Goal: Information Seeking & Learning: Learn about a topic

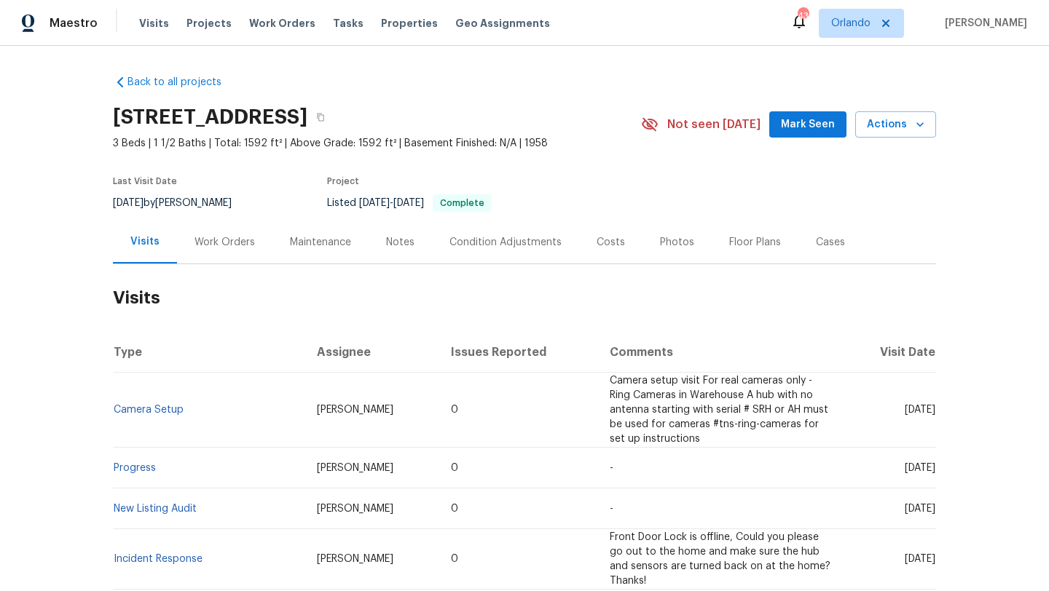
click at [230, 249] on div "Work Orders" at bounding box center [224, 242] width 95 height 43
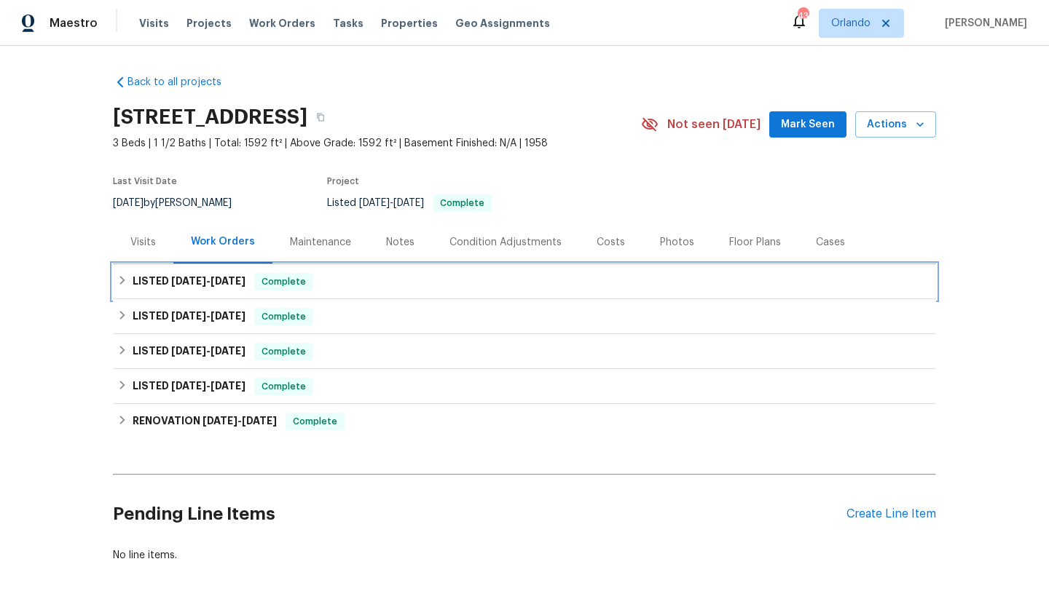
click at [224, 291] on div "LISTED [DATE] - [DATE] Complete" at bounding box center [524, 281] width 823 height 35
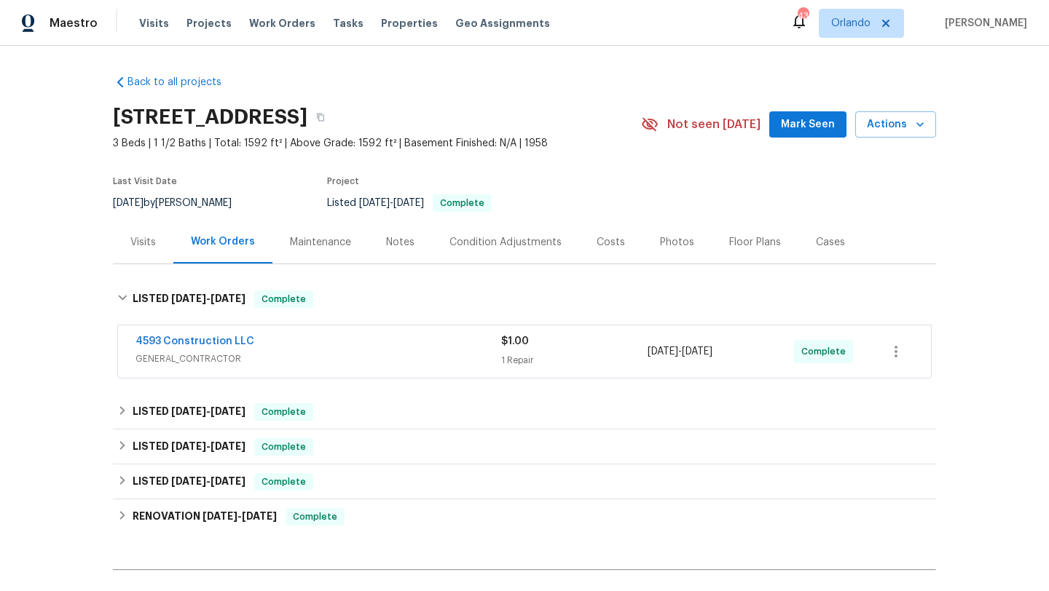
click at [382, 365] on span "GENERAL_CONTRACTOR" at bounding box center [318, 359] width 366 height 15
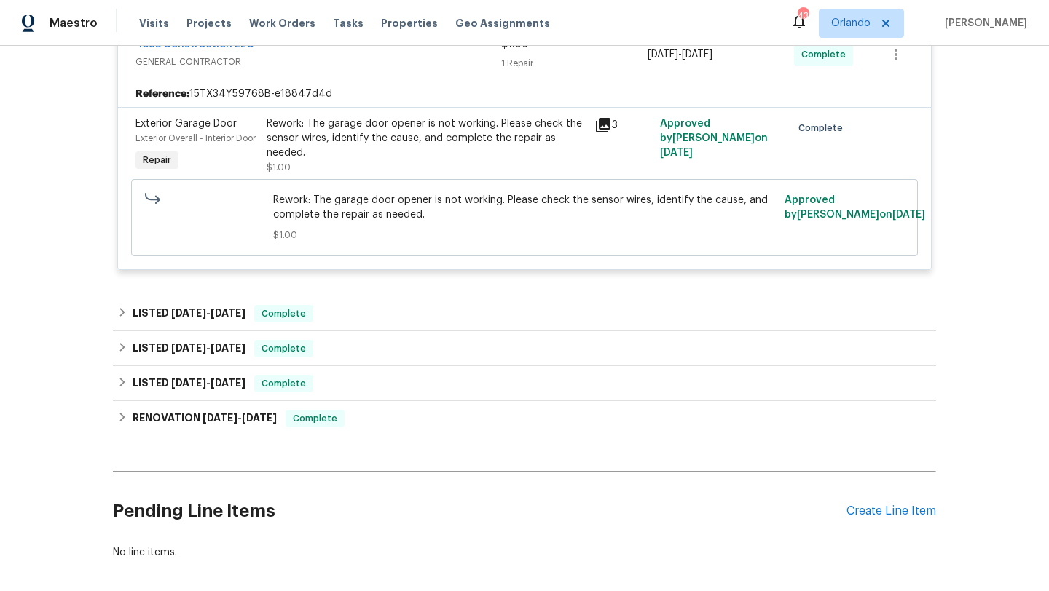
scroll to position [305, 0]
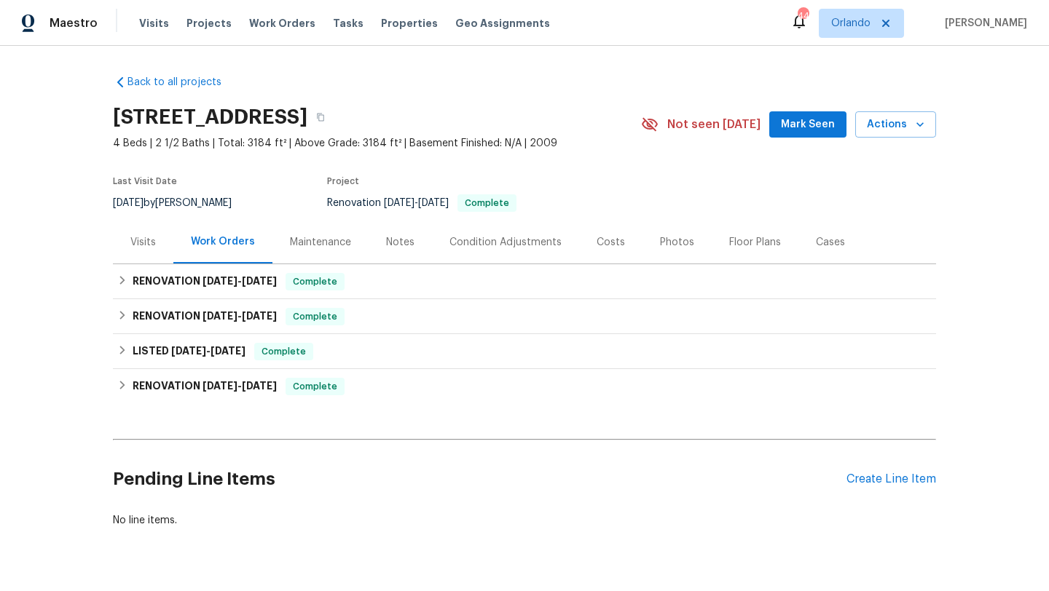
click at [171, 199] on div "[DATE] by [PERSON_NAME]" at bounding box center [181, 202] width 136 height 17
copy div "7/29/2025 by Tyler Waltz"
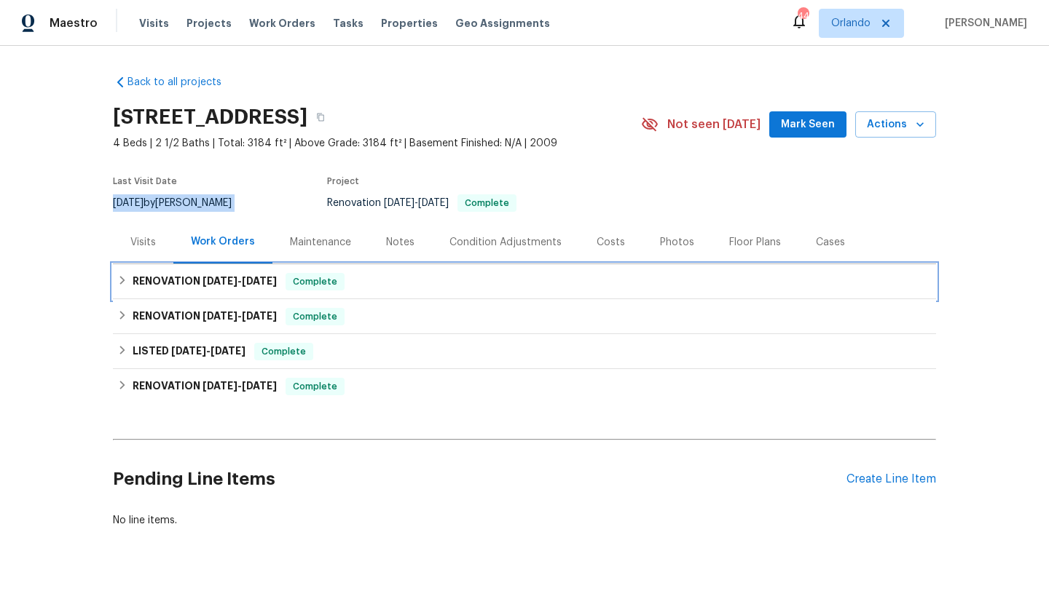
click at [191, 275] on h6 "RENOVATION 6/27/25 - 7/1/25" at bounding box center [205, 281] width 144 height 17
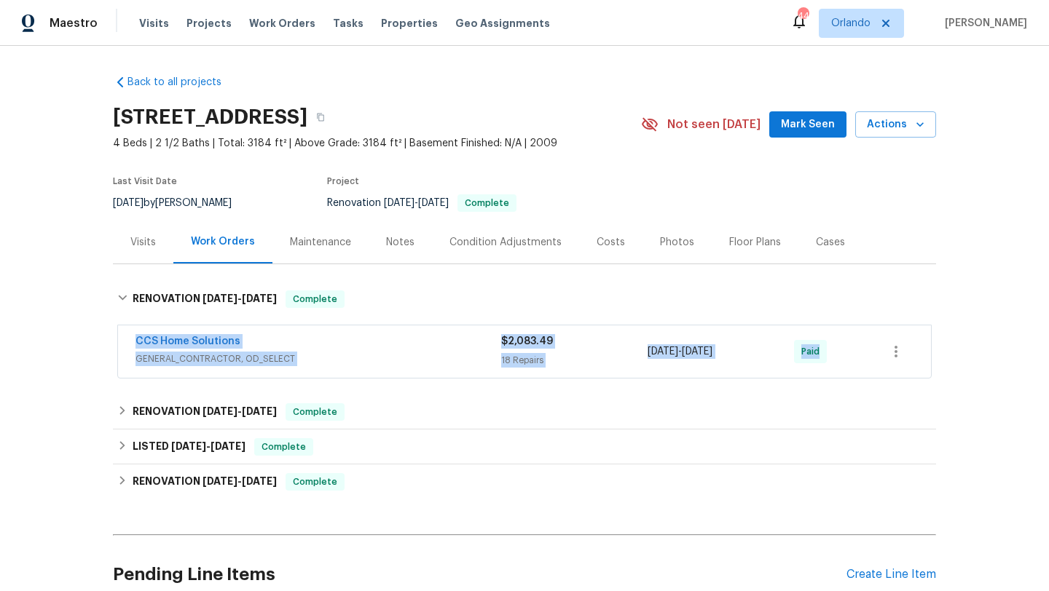
drag, startPoint x: 118, startPoint y: 338, endPoint x: 911, endPoint y: 379, distance: 794.1
click at [924, 385] on div "Back to all projects 4210 Forest Rain Ln, Humble, TX 77346 4 Beds | 2 1/2 Baths…" at bounding box center [524, 349] width 823 height 572
copy div "CCS Home Solutions GENERAL_CONTRACTOR, OD_SELECT $2,083.49 18 Repairs 6/27/2025…"
click at [325, 118] on icon "button" at bounding box center [320, 117] width 9 height 9
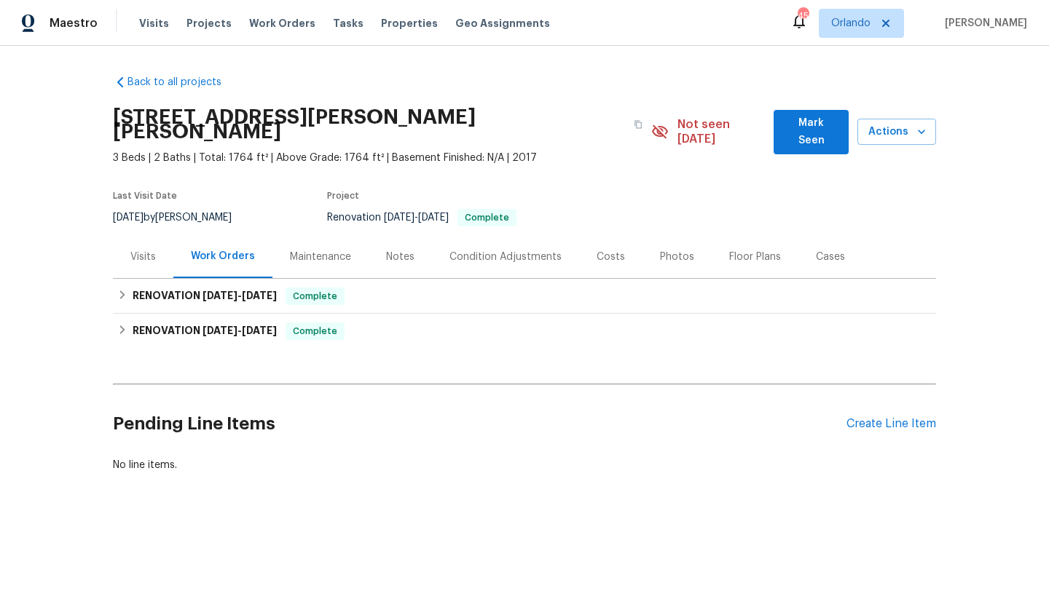
click at [182, 209] on div "8/19/2025 by Joseph Wolfe" at bounding box center [181, 217] width 136 height 17
copy div "8/19/2025 by Joseph Wolfe"
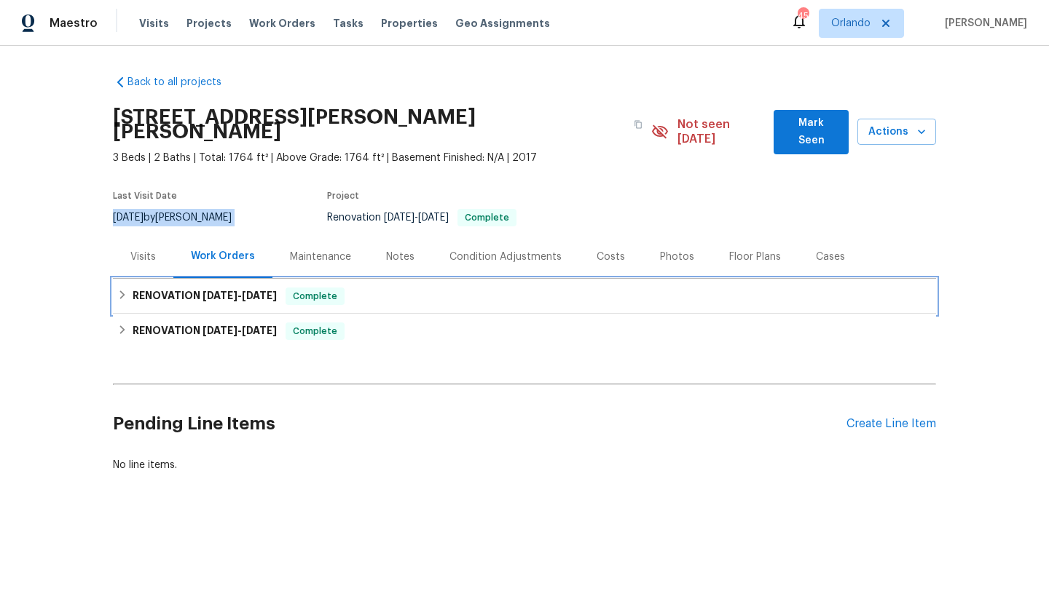
click at [153, 288] on h6 "RENOVATION 7/14/25 - 7/15/25" at bounding box center [205, 296] width 144 height 17
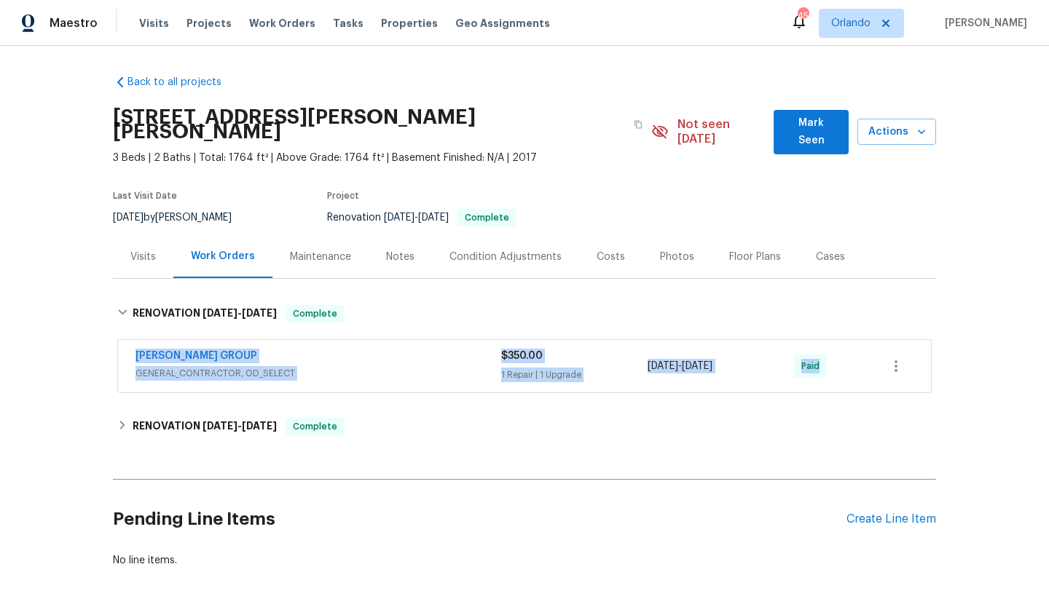
drag, startPoint x: 126, startPoint y: 337, endPoint x: 865, endPoint y: 362, distance: 739.6
click at [868, 363] on div "BARAKEL VENZ GROUP GENERAL_CONTRACTOR, OD_SELECT $350.00 1 Repair | 1 Upgrade 7…" at bounding box center [524, 366] width 813 height 52
copy div "BARAKEL VENZ GROUP GENERAL_CONTRACTOR, OD_SELECT $350.00 1 Repair | 1 Upgrade 7…"
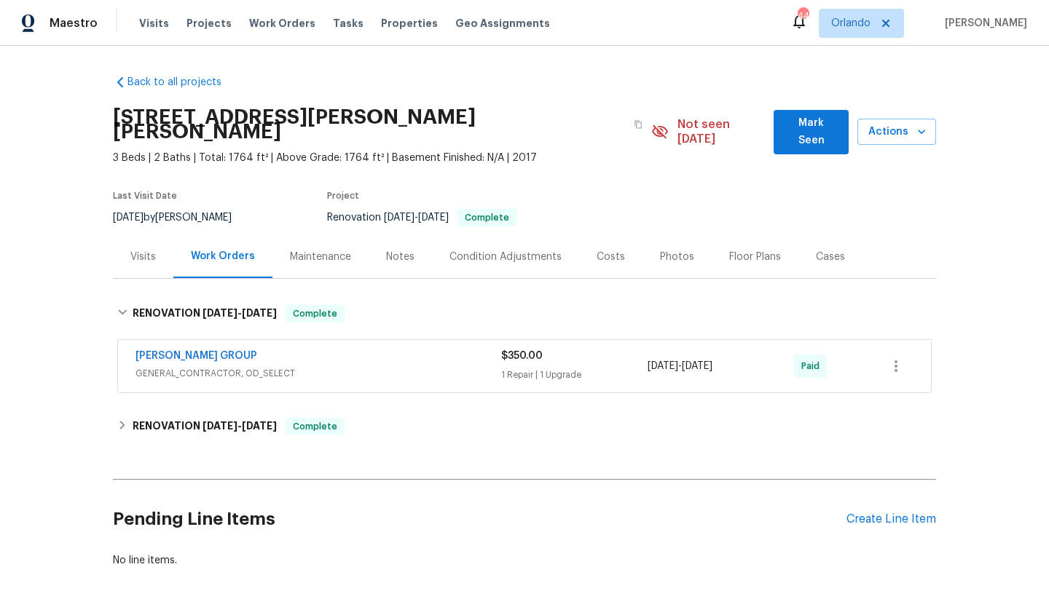
click at [930, 196] on section "25621 Ramsey Heights Way, Porter, TX 77365 3 Beds | 2 Baths | Total: 1764 ft² |…" at bounding box center [524, 166] width 823 height 137
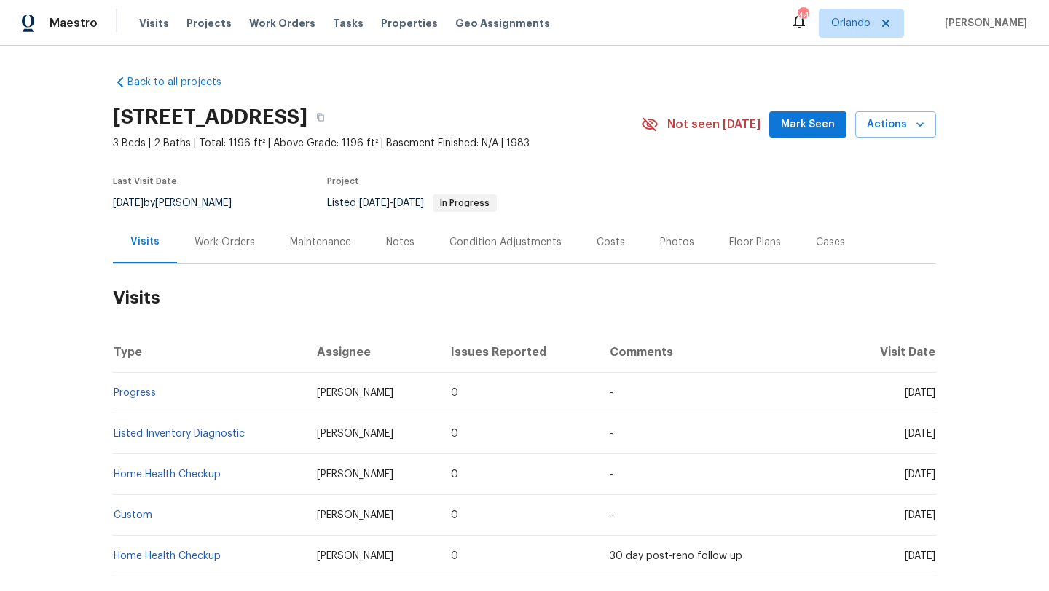
click at [235, 239] on div "Work Orders" at bounding box center [224, 242] width 60 height 15
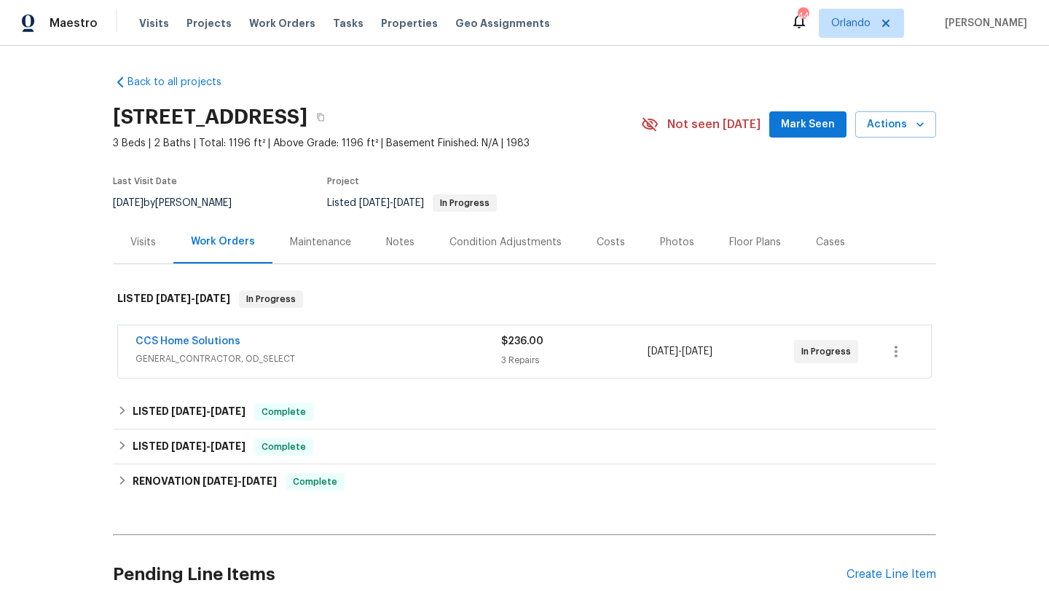
click at [365, 351] on div "CCS Home Solutions" at bounding box center [318, 342] width 366 height 17
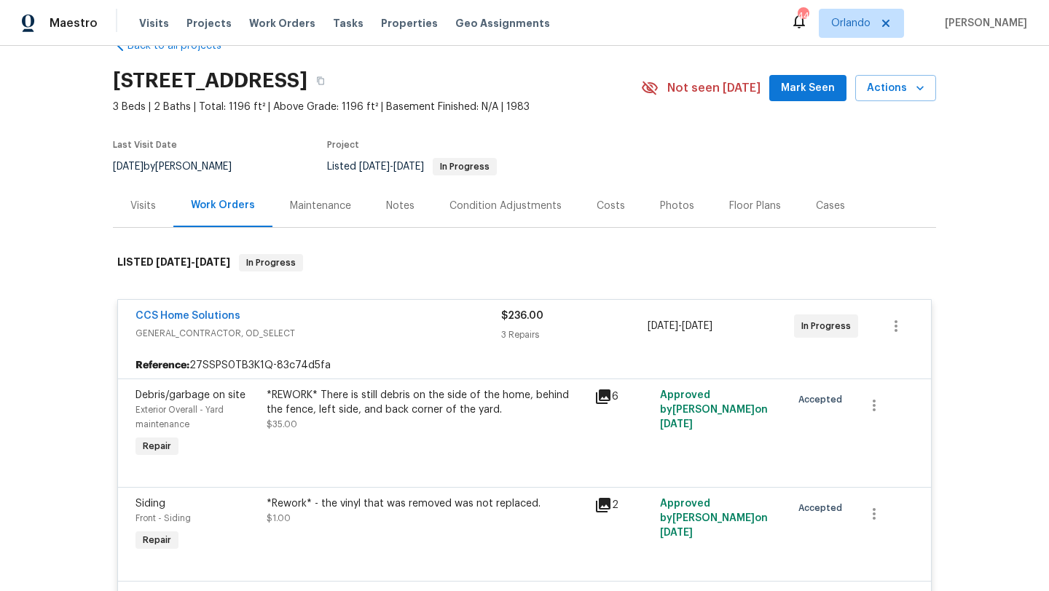
scroll to position [8, 0]
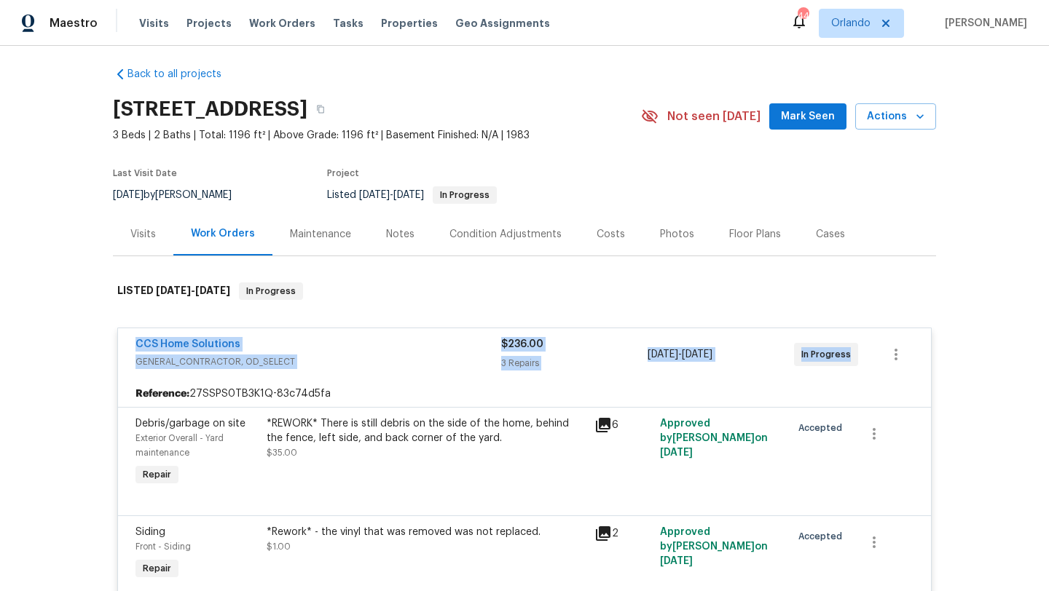
drag, startPoint x: 124, startPoint y: 342, endPoint x: 888, endPoint y: 360, distance: 764.8
click at [888, 360] on div "CCS Home Solutions GENERAL_CONTRACTOR, OD_SELECT $236.00 3 Repairs 8/18/2025 - …" at bounding box center [524, 354] width 813 height 52
copy div "CCS Home Solutions GENERAL_CONTRACTOR, OD_SELECT $236.00 3 Repairs 8/18/2025 - …"
